Goal: Find specific page/section: Find specific page/section

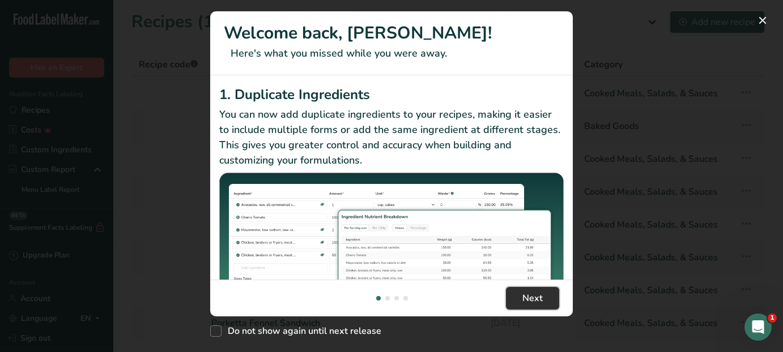
click at [540, 292] on span "Next" at bounding box center [532, 299] width 20 height 14
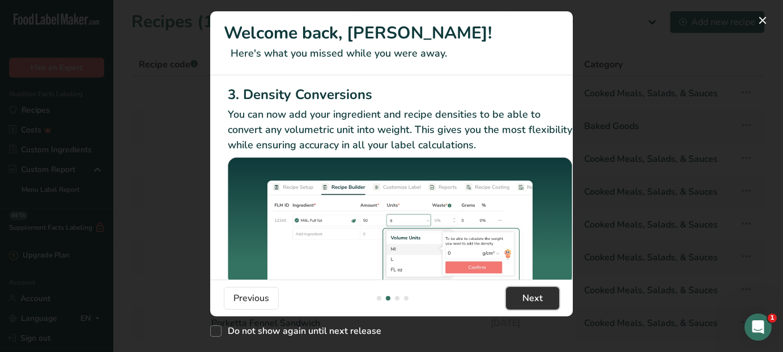
click at [540, 292] on span "Next" at bounding box center [532, 299] width 20 height 14
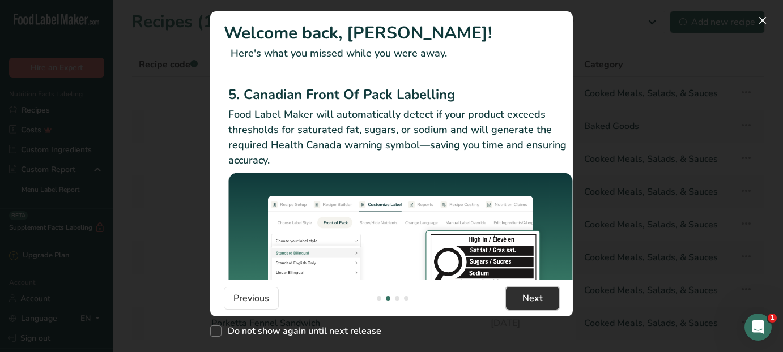
click at [540, 292] on span "Next" at bounding box center [532, 299] width 20 height 14
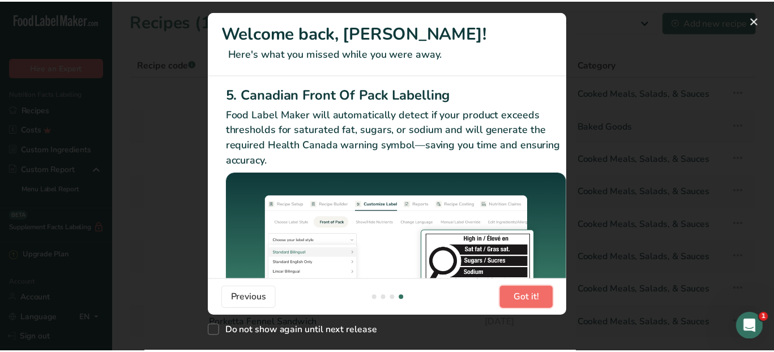
scroll to position [0, 1079]
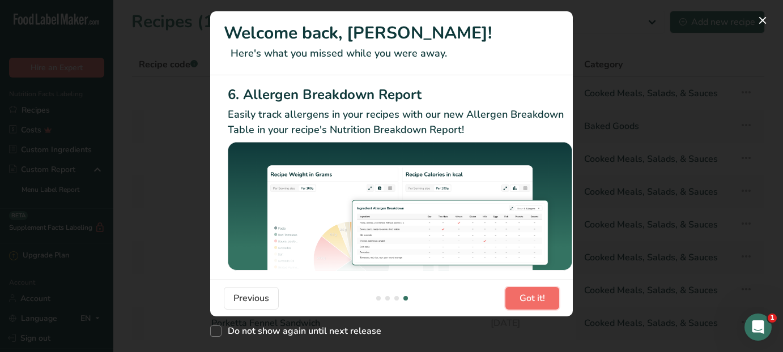
click at [540, 292] on span "Got it!" at bounding box center [531, 299] width 25 height 14
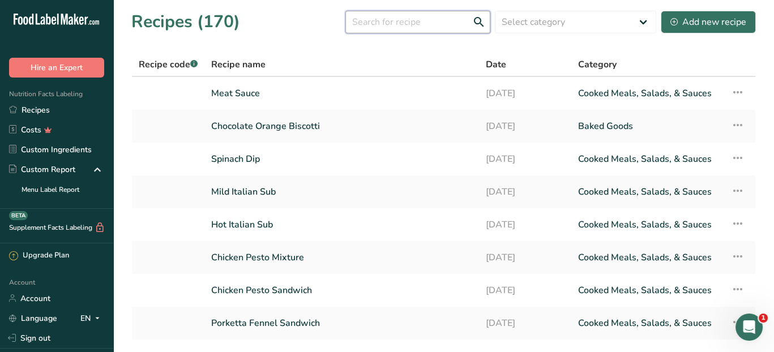
click at [440, 19] on input "text" at bounding box center [418, 22] width 145 height 23
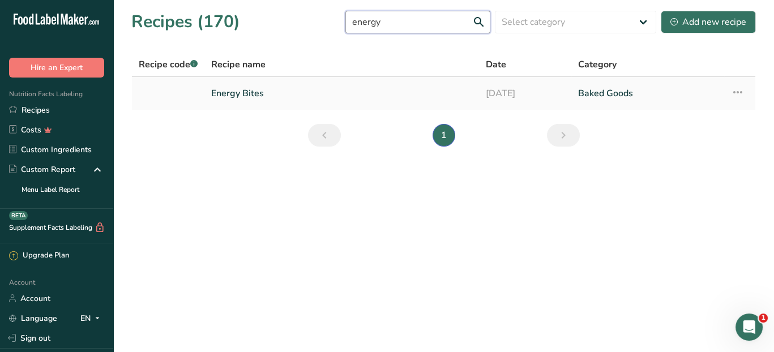
type input "energy"
click at [216, 90] on link "Energy Bites" at bounding box center [341, 94] width 261 height 24
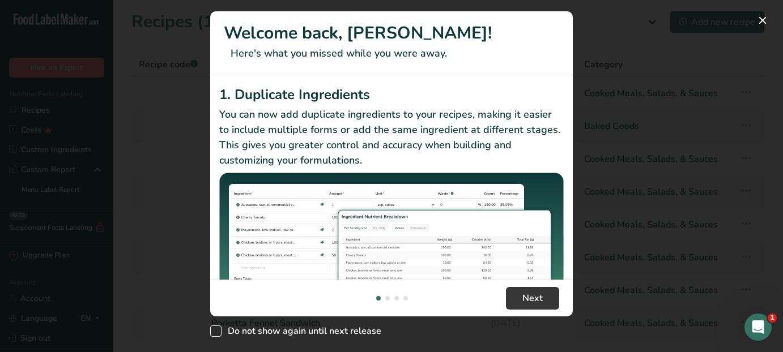
click at [217, 329] on span "New Features" at bounding box center [215, 331] width 11 height 11
click at [217, 329] on input "Do not show again until next release" at bounding box center [213, 331] width 7 height 7
checkbox input "true"
click at [551, 295] on button "Next" at bounding box center [532, 298] width 53 height 23
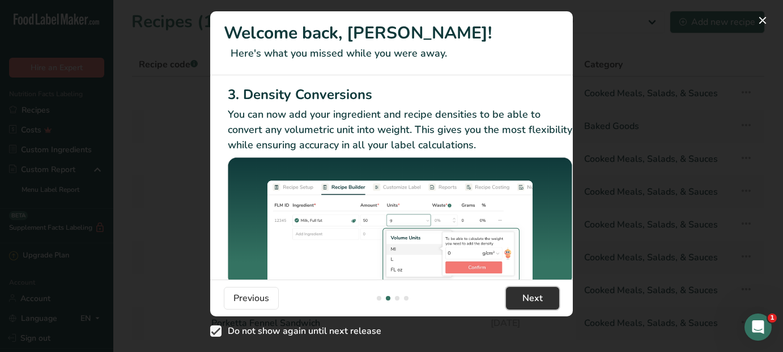
click at [551, 294] on button "Next" at bounding box center [532, 298] width 53 height 23
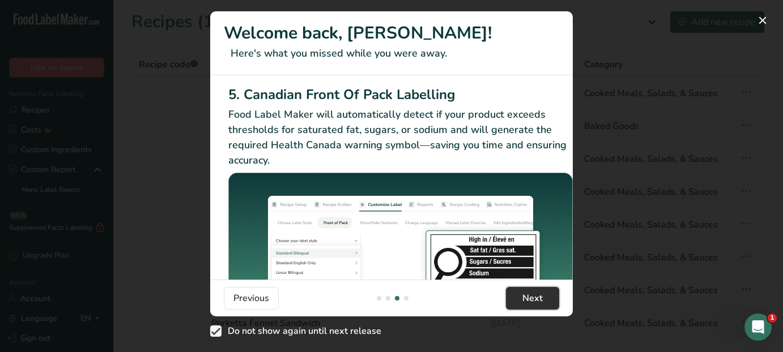
click at [551, 294] on button "Next" at bounding box center [532, 298] width 53 height 23
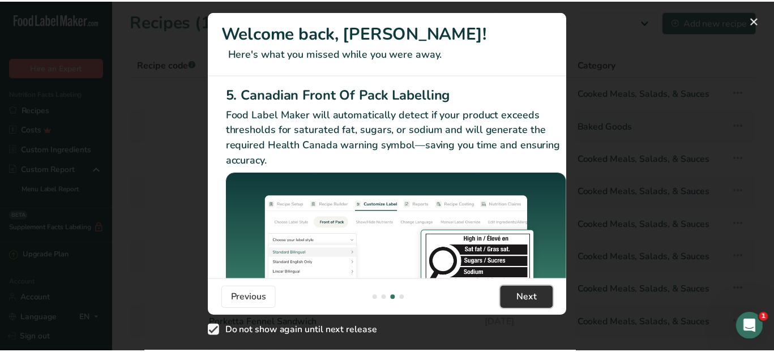
scroll to position [0, 1079]
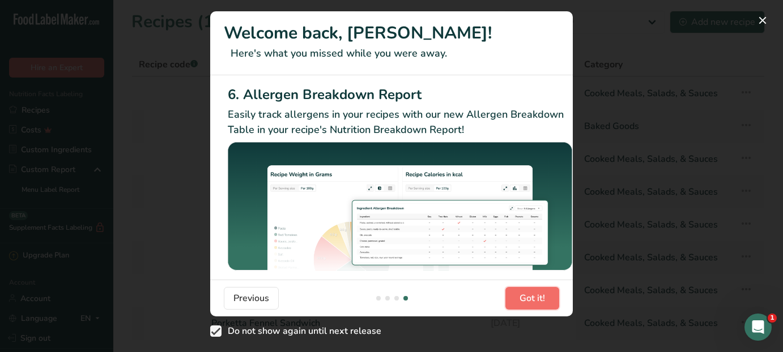
click at [551, 294] on button "Got it!" at bounding box center [532, 298] width 54 height 23
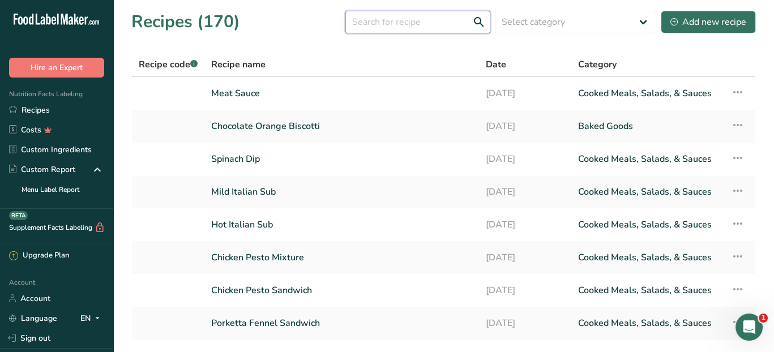
click at [416, 27] on input "text" at bounding box center [418, 22] width 145 height 23
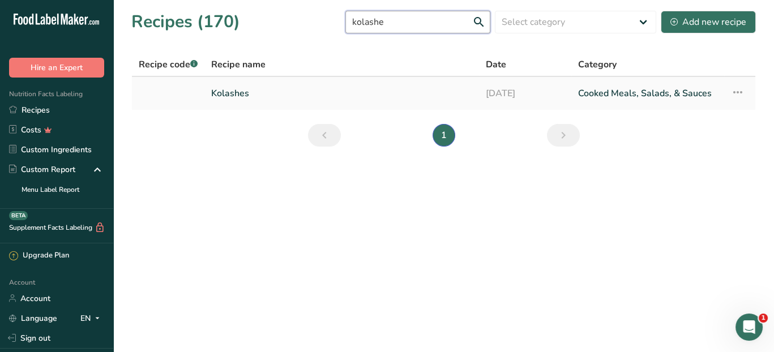
type input "kolashe"
click at [261, 94] on link "Kolashes" at bounding box center [341, 94] width 261 height 24
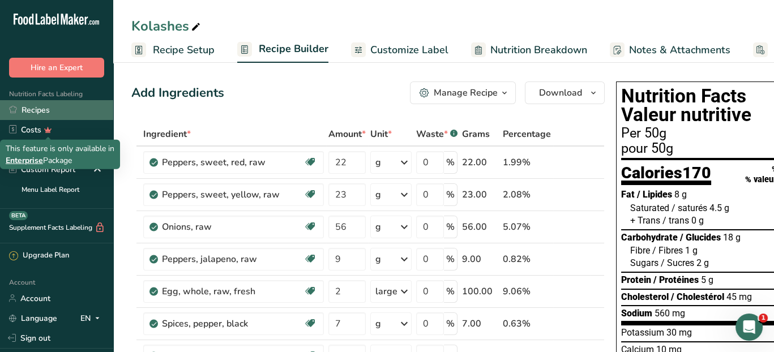
click at [45, 110] on link "Recipes" at bounding box center [56, 110] width 113 height 20
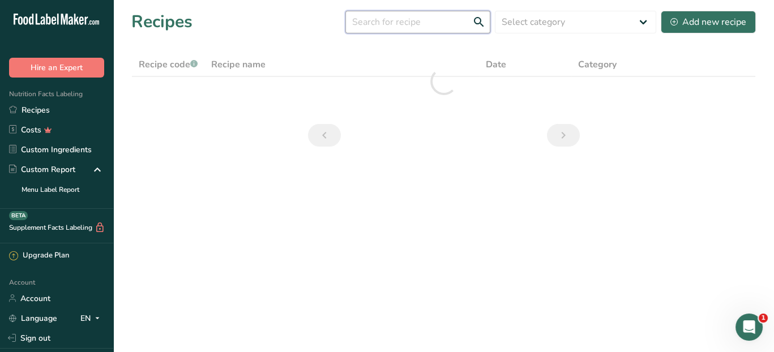
click at [389, 27] on input "text" at bounding box center [418, 22] width 145 height 23
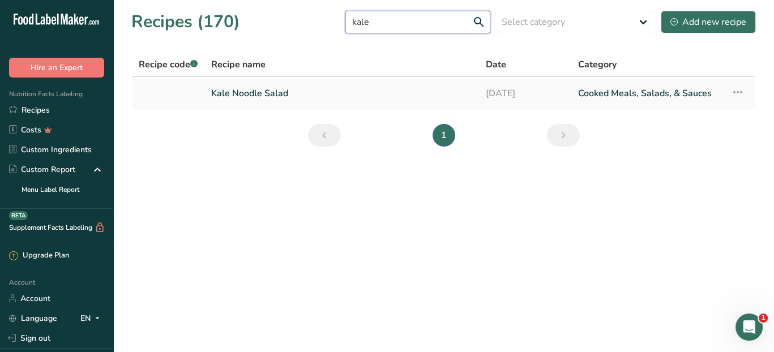
type input "kale"
click at [271, 98] on link "Kale Noodle Salad" at bounding box center [341, 94] width 261 height 24
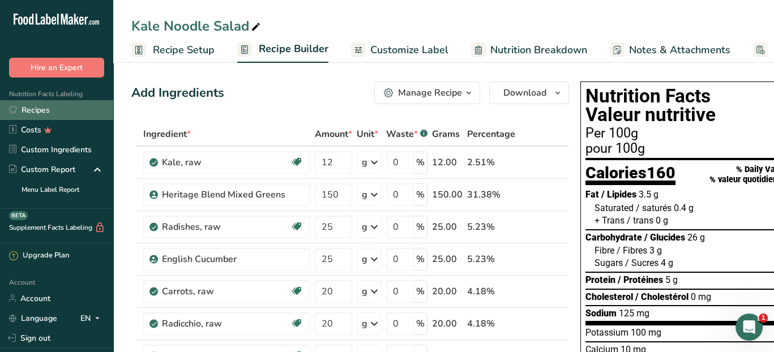
click at [38, 110] on link "Recipes" at bounding box center [56, 110] width 113 height 20
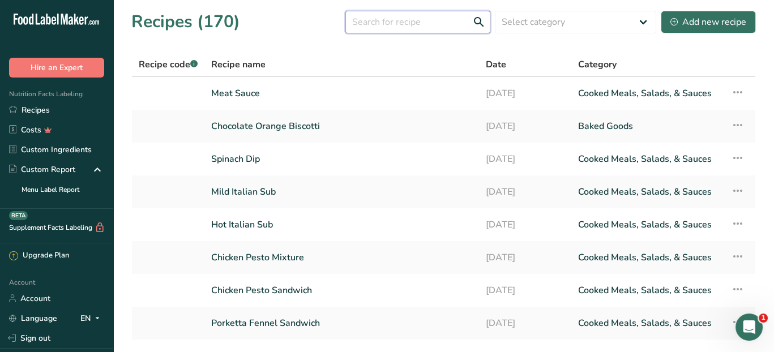
click at [387, 18] on input "text" at bounding box center [418, 22] width 145 height 23
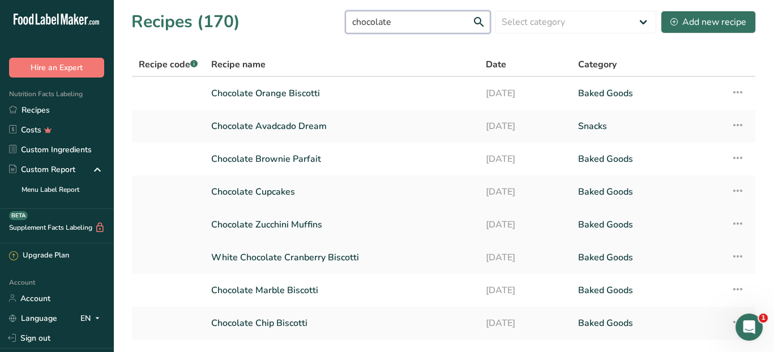
type input "chocolate"
click at [300, 221] on link "Chocolate Zucchini Muffins" at bounding box center [341, 225] width 261 height 24
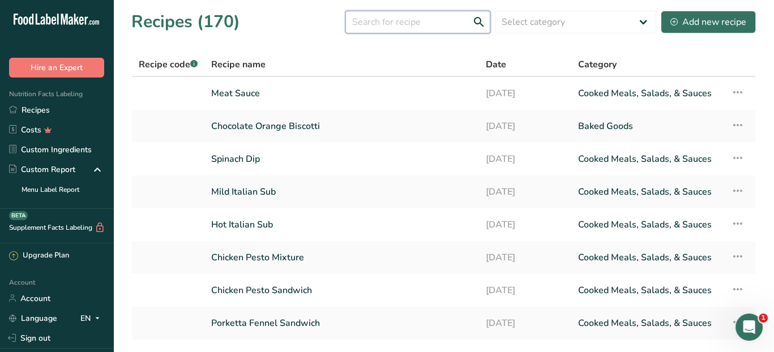
click at [379, 28] on input "text" at bounding box center [418, 22] width 145 height 23
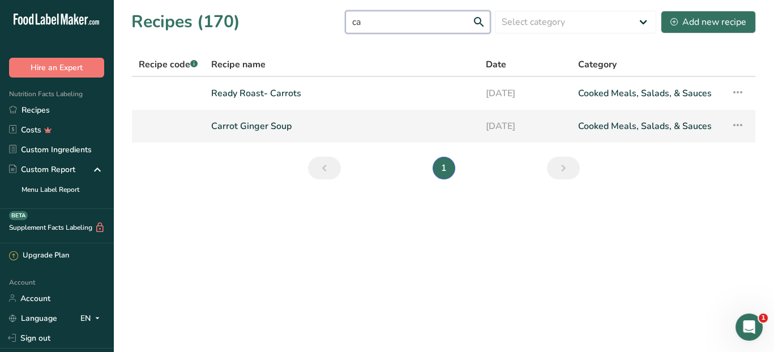
type input "c"
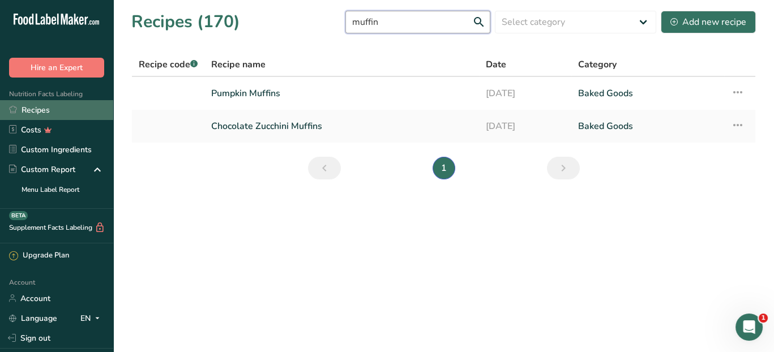
type input "muffin"
click at [29, 113] on link "Recipes" at bounding box center [56, 110] width 113 height 20
click at [68, 110] on link "Recipes" at bounding box center [56, 110] width 113 height 20
drag, startPoint x: 418, startPoint y: 22, endPoint x: 315, endPoint y: 31, distance: 103.5
click at [315, 31] on div "Recipes (170) muffin Select category All Baked Goods Beverages Confectionery Co…" at bounding box center [443, 21] width 625 height 25
